Goal: Task Accomplishment & Management: Manage account settings

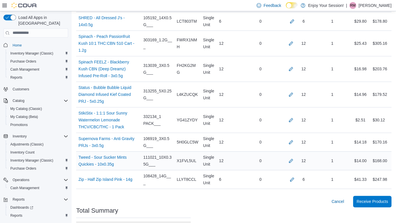
scroll to position [442, 0]
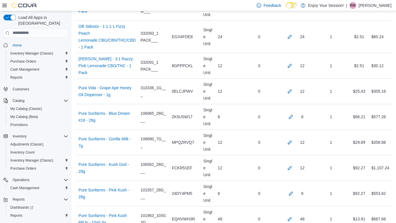
scroll to position [4459, 0]
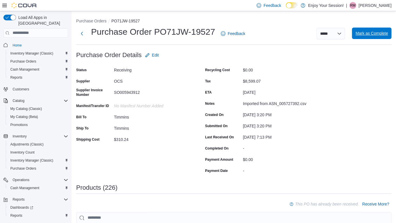
click at [384, 37] on span "Mark as Complete" at bounding box center [372, 33] width 33 height 11
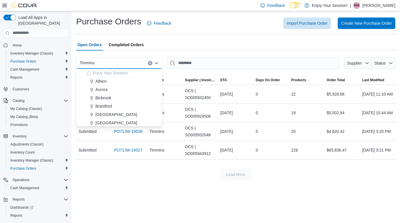
click at [149, 62] on icon "Clear input" at bounding box center [150, 63] width 2 height 2
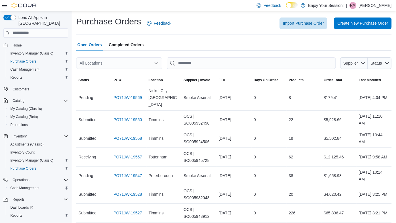
click at [192, 45] on div "Open Orders Completed Orders" at bounding box center [234, 44] width 316 height 11
click at [128, 63] on div "All Locations" at bounding box center [119, 62] width 86 height 11
